Goal: Task Accomplishment & Management: Manage account settings

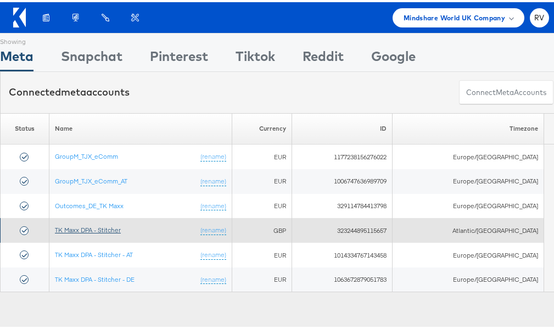
click at [85, 229] on link "TK Maxx DPA - Stitcher" at bounding box center [88, 227] width 66 height 8
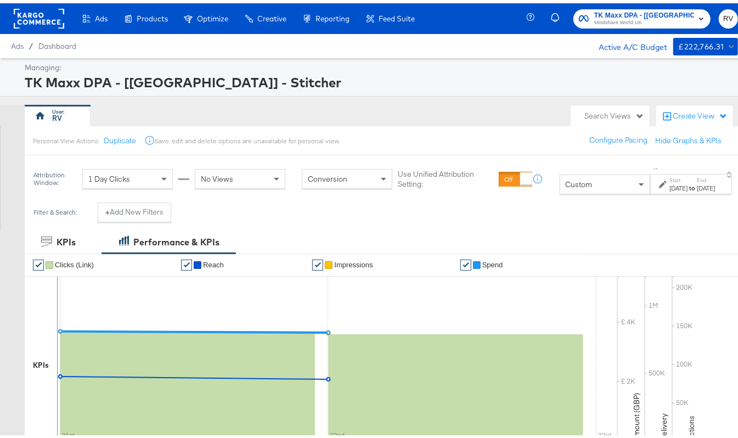
click at [670, 189] on div "[DATE]" at bounding box center [679, 185] width 18 height 9
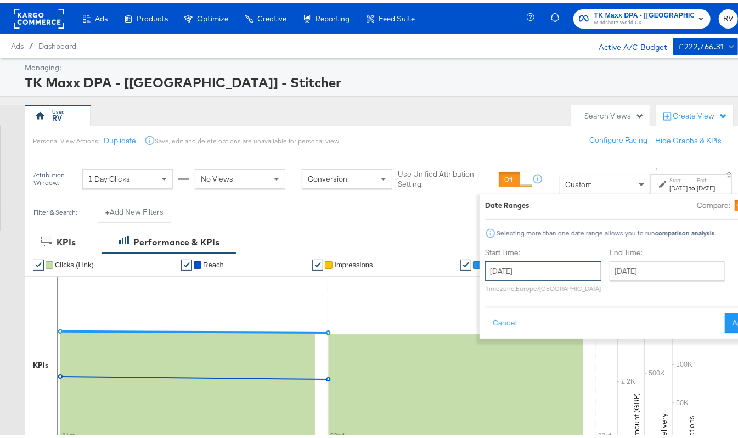
click at [486, 268] on input "[DATE]" at bounding box center [543, 268] width 116 height 20
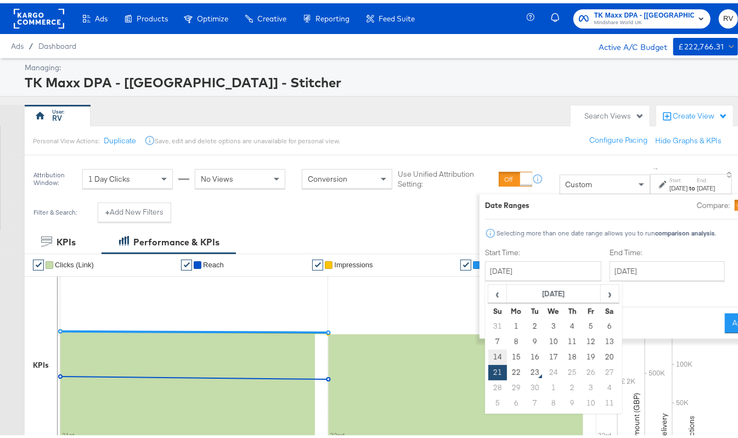
click at [488, 356] on td "14" at bounding box center [497, 353] width 19 height 15
type input "[DATE]"
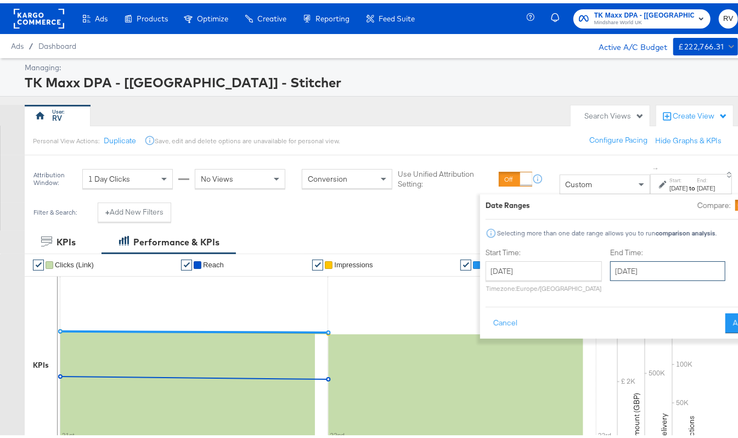
click at [615, 267] on input "[DATE]" at bounding box center [668, 268] width 115 height 20
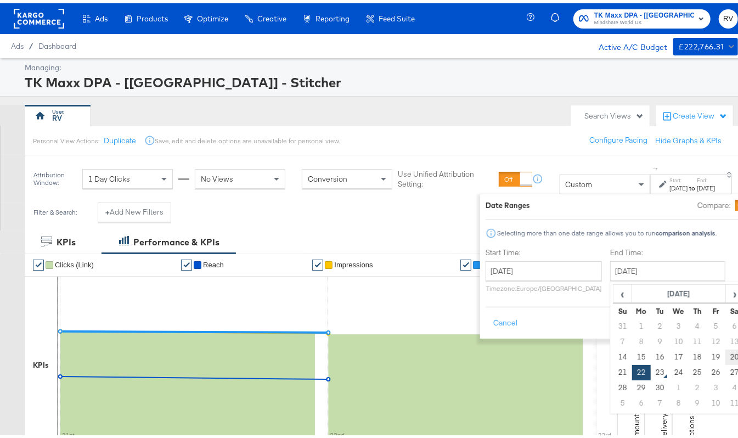
click at [726, 356] on td "20" at bounding box center [735, 353] width 19 height 15
type input "[DATE]"
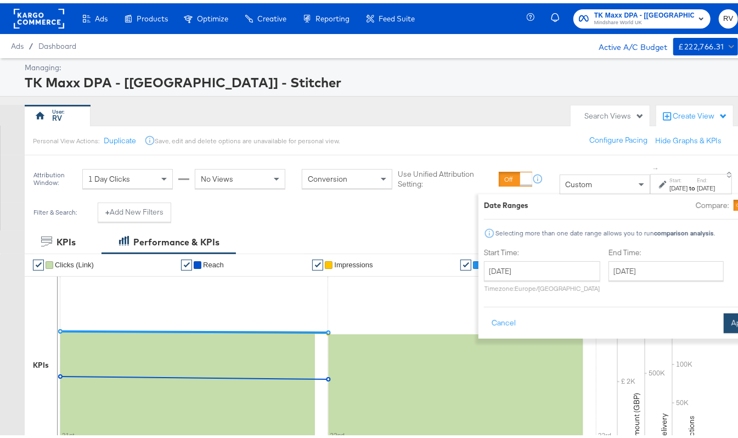
click at [724, 316] on button "Apply" at bounding box center [741, 320] width 35 height 20
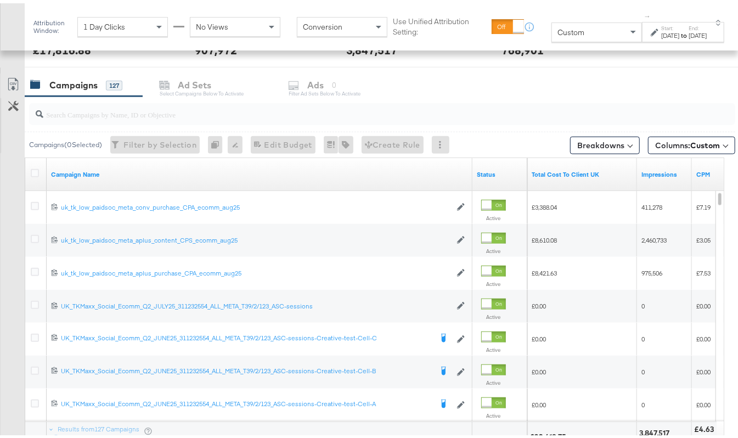
scroll to position [540, 0]
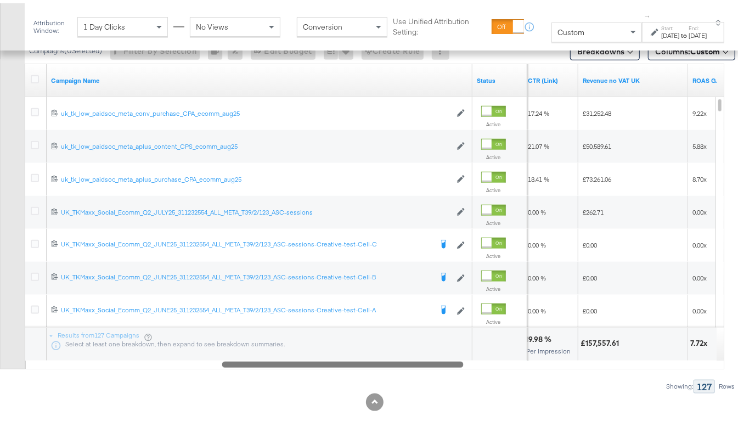
drag, startPoint x: 458, startPoint y: 362, endPoint x: 439, endPoint y: 362, distance: 18.7
click at [439, 362] on div at bounding box center [343, 360] width 242 height 9
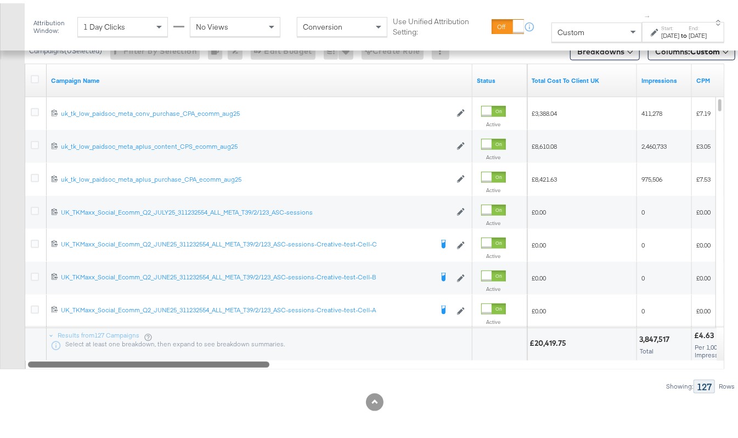
drag, startPoint x: 428, startPoint y: 365, endPoint x: 222, endPoint y: 389, distance: 207.9
click at [222, 389] on div "Campaigns ( 0 Selected) Filter by Selection Filter 0 campaigns 0 Rename 0 campa…" at bounding box center [368, 194] width 736 height 390
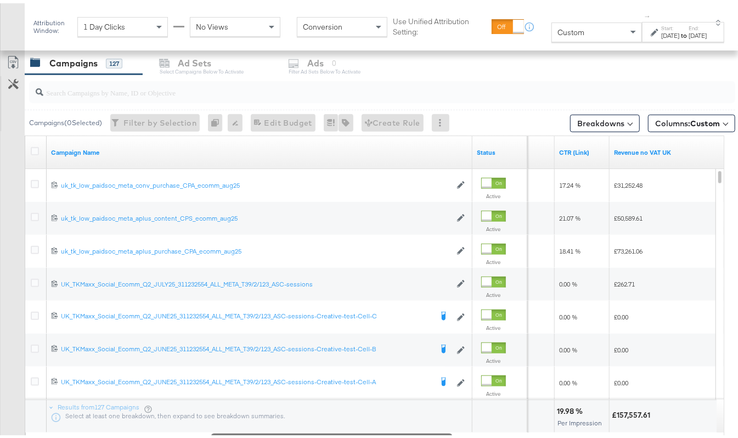
drag, startPoint x: 214, startPoint y: 434, endPoint x: 398, endPoint y: 433, distance: 183.9
click at [398, 433] on div at bounding box center [332, 432] width 242 height 9
click at [695, 36] on div "[DATE]" at bounding box center [699, 32] width 18 height 9
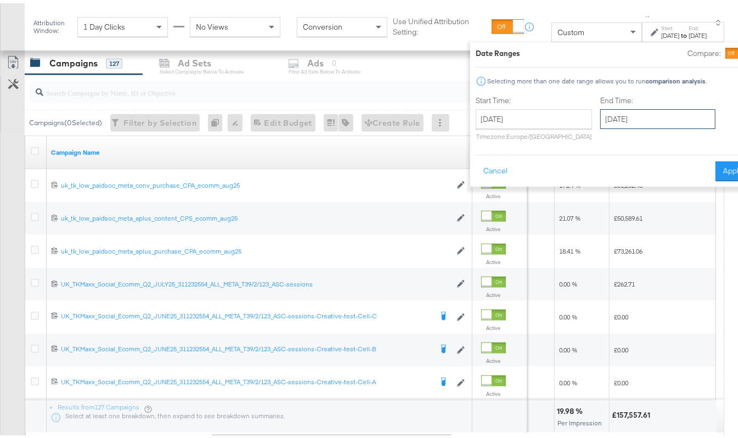
click at [603, 111] on input "[DATE]" at bounding box center [658, 116] width 115 height 20
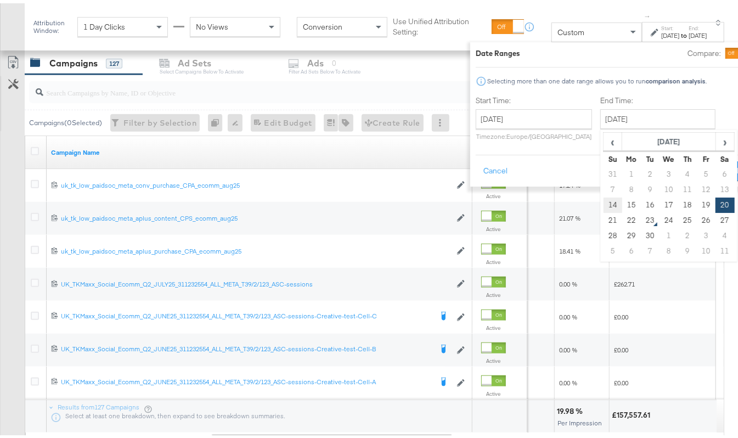
click at [604, 202] on td "14" at bounding box center [613, 201] width 19 height 15
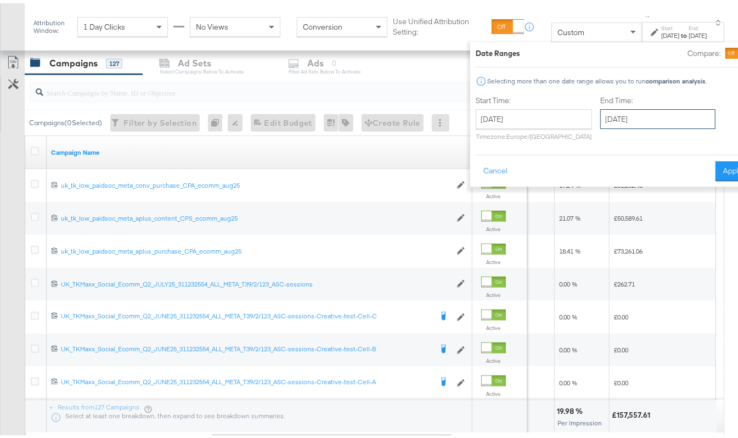
click at [601, 113] on input "[DATE]" at bounding box center [658, 116] width 115 height 20
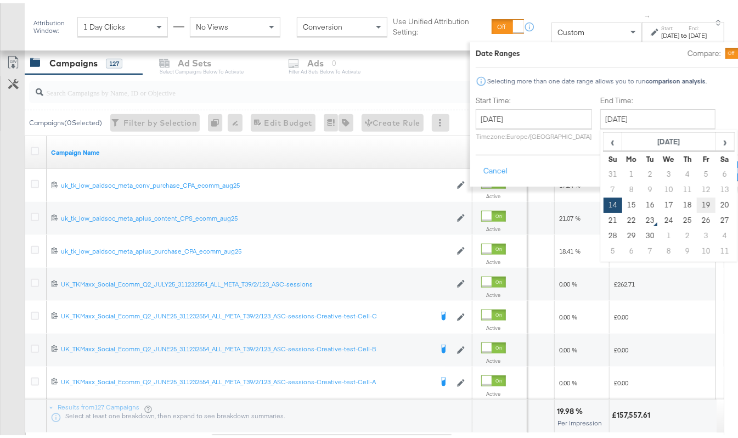
click at [697, 203] on td "19" at bounding box center [706, 201] width 19 height 15
type input "[DATE]"
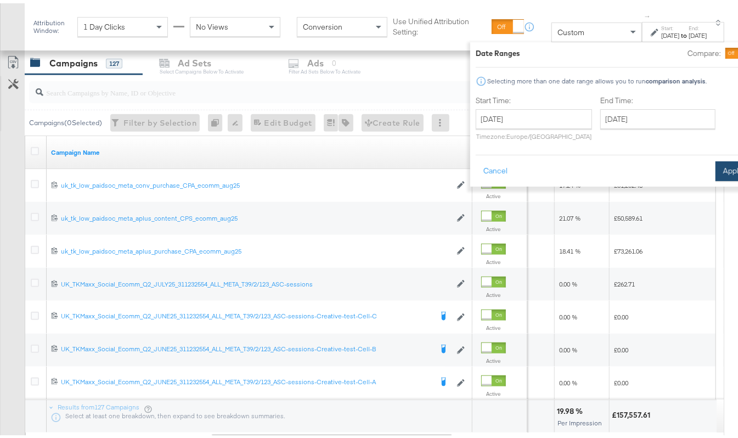
click at [716, 176] on button "Apply" at bounding box center [733, 168] width 35 height 20
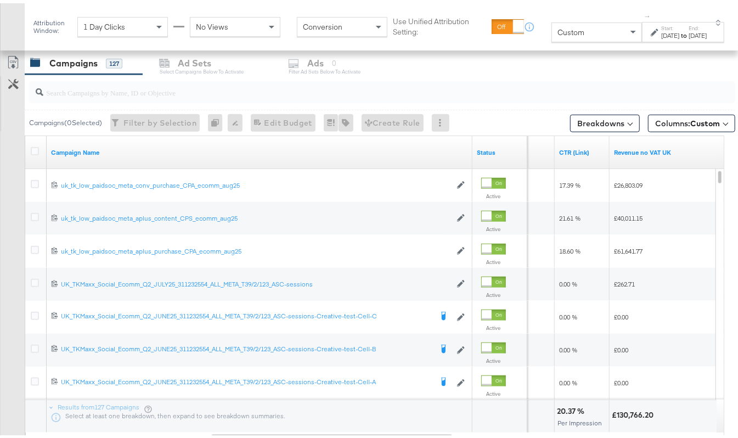
click at [690, 35] on div "[DATE]" at bounding box center [699, 32] width 18 height 9
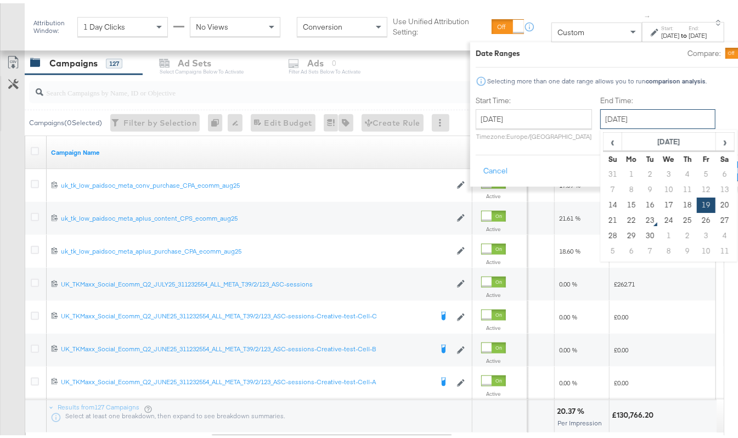
click at [613, 120] on input "[DATE]" at bounding box center [658, 116] width 115 height 20
click at [717, 200] on td "20" at bounding box center [726, 201] width 19 height 15
type input "[DATE]"
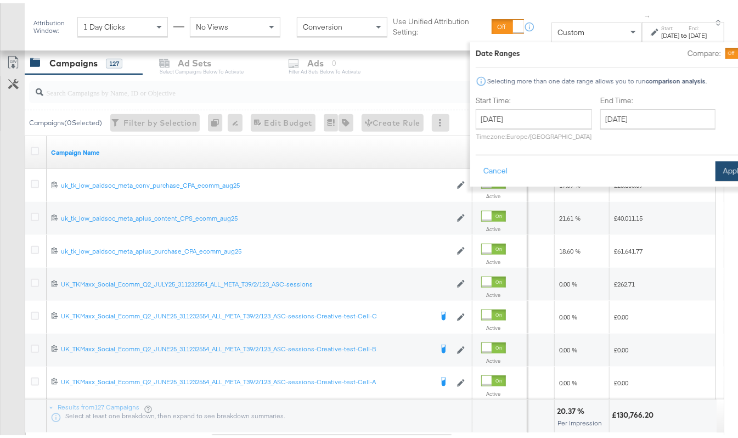
click at [716, 170] on button "Apply" at bounding box center [733, 168] width 35 height 20
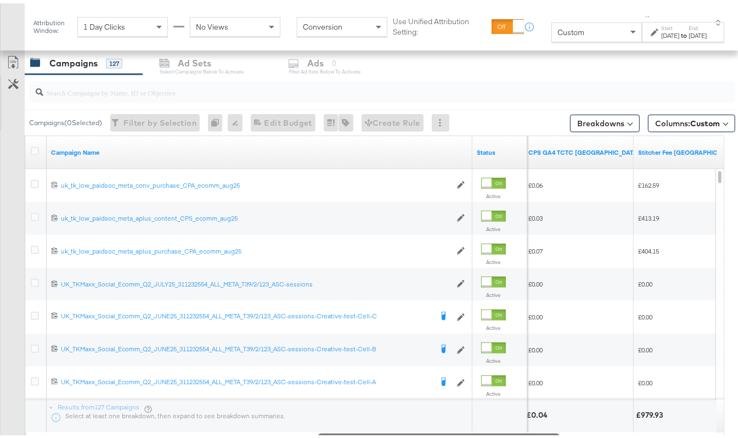
drag, startPoint x: 446, startPoint y: 435, endPoint x: 550, endPoint y: 422, distance: 104.6
click at [550, 422] on div "Campaign Name Status CPS GA4 TCTC UK Stitcher Fee UK 120229698027580060 uk_tk_l…" at bounding box center [375, 285] width 700 height 306
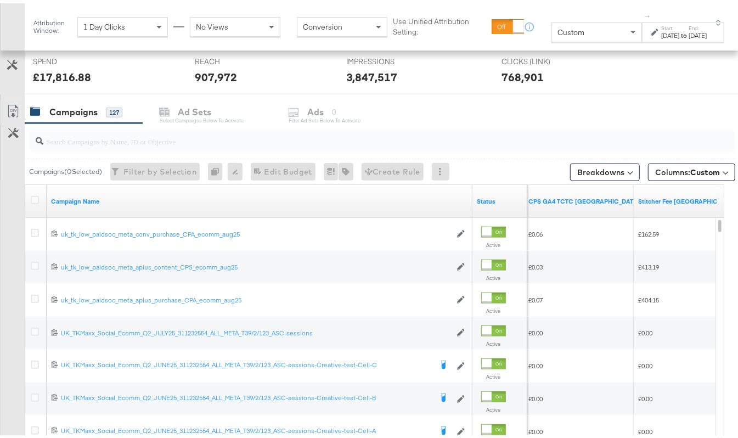
scroll to position [394, 0]
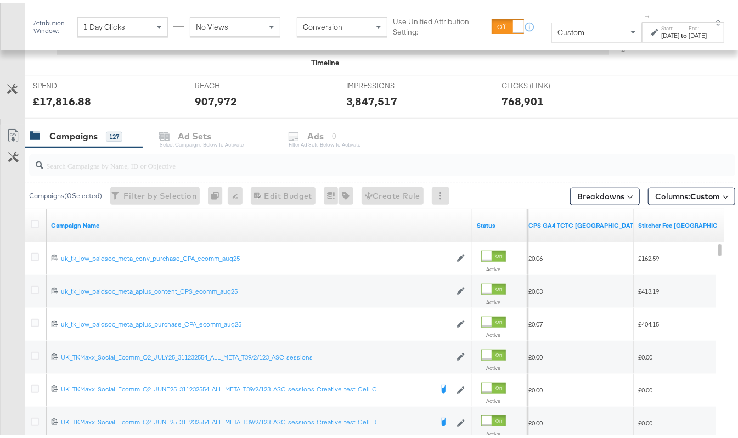
click at [662, 33] on div "[DATE]" at bounding box center [671, 32] width 18 height 9
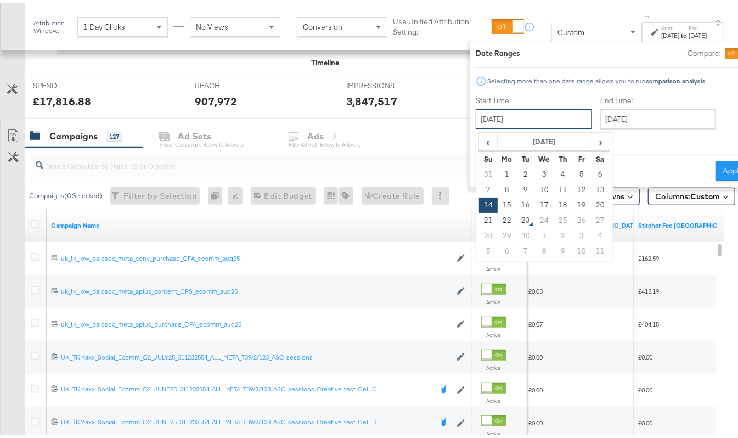
click at [494, 115] on input "[DATE]" at bounding box center [534, 116] width 116 height 20
click at [479, 214] on td "21" at bounding box center [488, 217] width 19 height 15
type input "[DATE]"
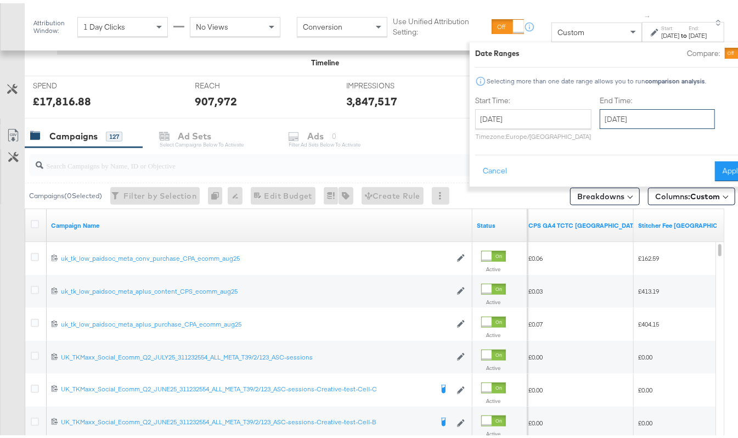
click at [601, 109] on input "[DATE]" at bounding box center [657, 116] width 115 height 20
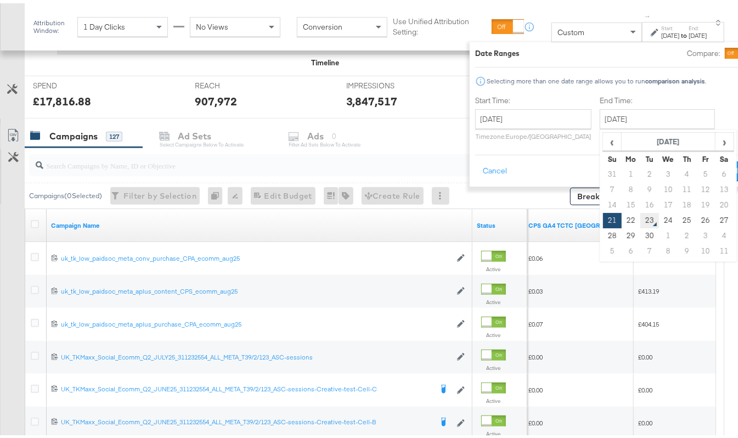
click at [641, 216] on td "23" at bounding box center [650, 217] width 19 height 15
type input "[DATE]"
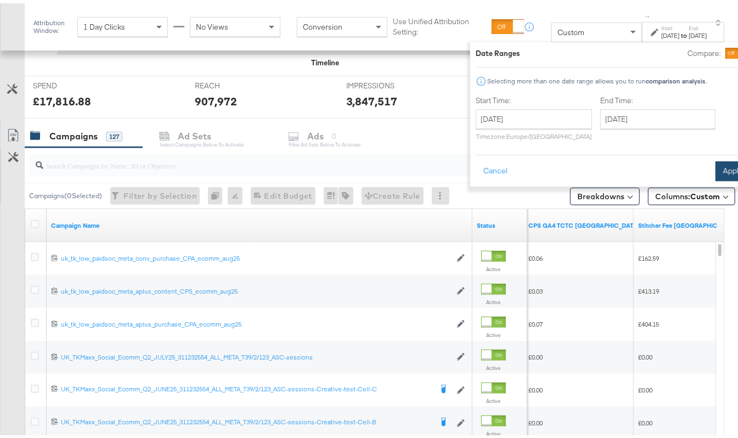
click at [716, 167] on button "Apply" at bounding box center [733, 168] width 35 height 20
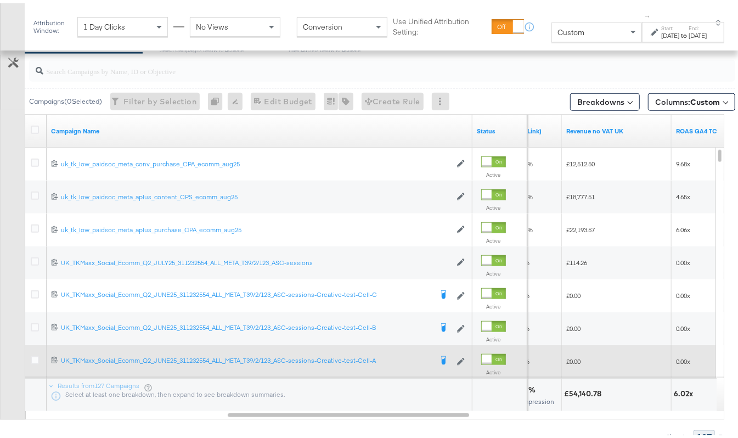
scroll to position [499, 0]
